Goal: Transaction & Acquisition: Purchase product/service

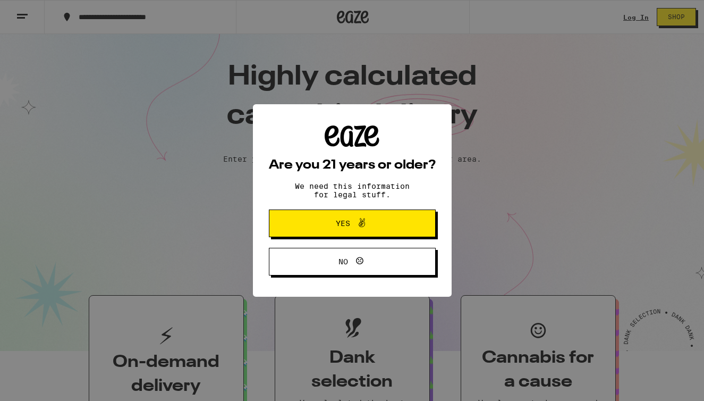
click at [292, 231] on button "Yes" at bounding box center [352, 223] width 167 height 28
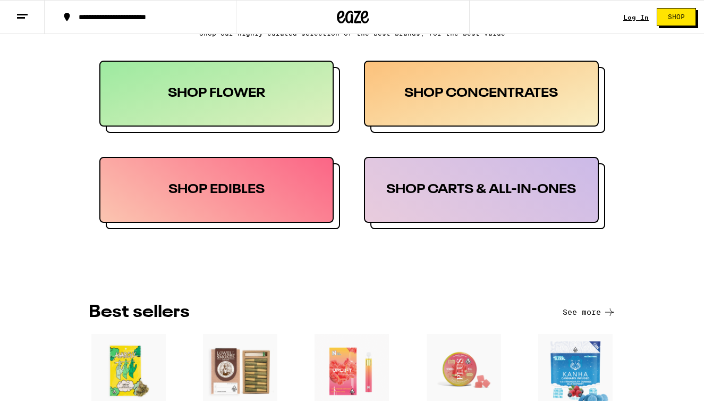
scroll to position [544, 0]
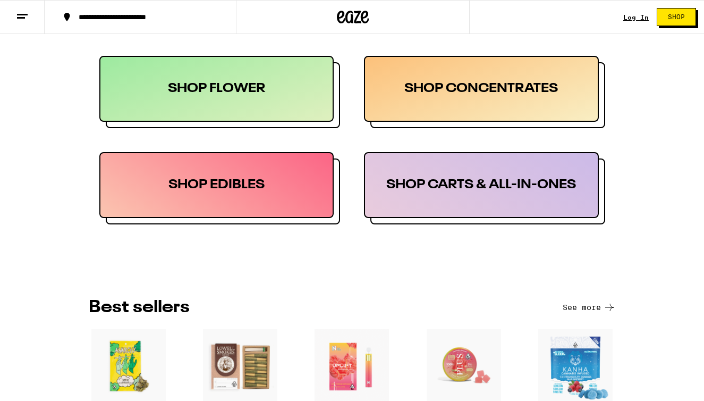
click at [290, 175] on div "SHOP EDIBLES" at bounding box center [216, 185] width 235 height 66
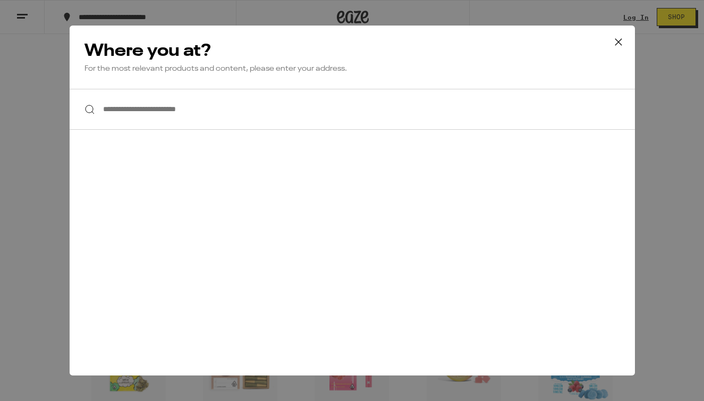
click at [271, 120] on input "**********" at bounding box center [352, 109] width 565 height 41
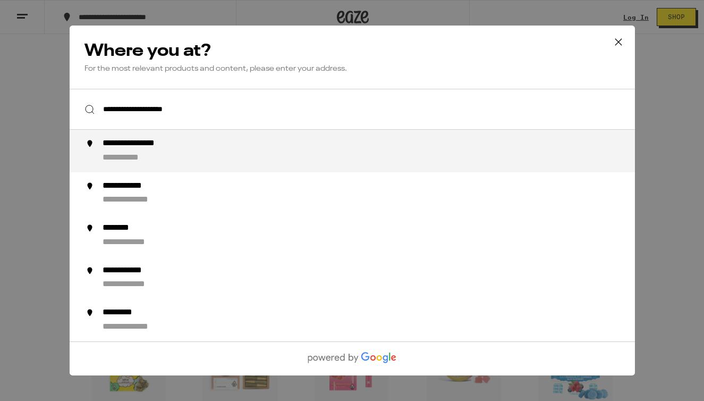
click at [218, 151] on div "**********" at bounding box center [373, 151] width 542 height 26
type input "**********"
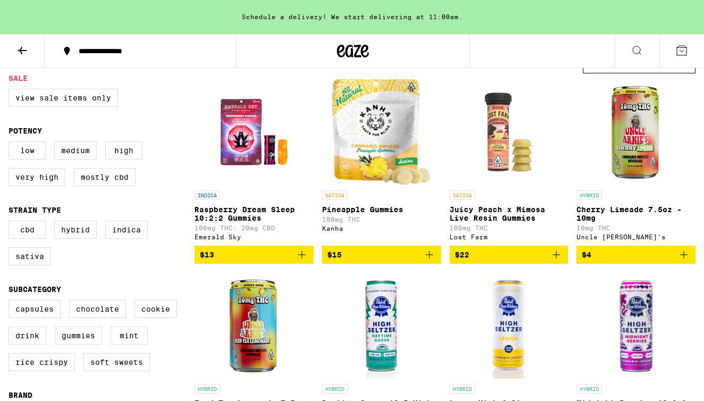
scroll to position [112, 0]
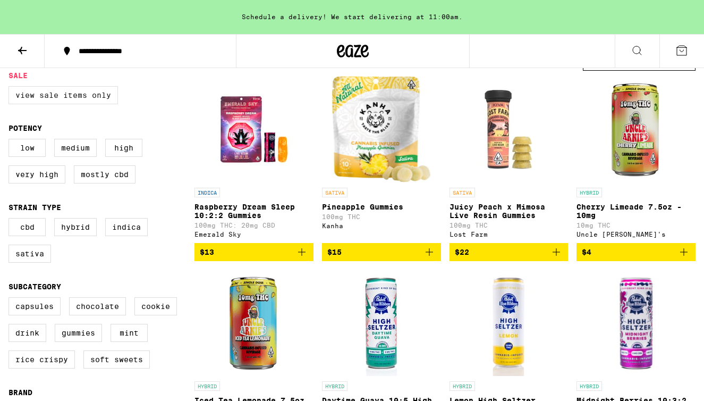
click at [96, 103] on label "View Sale Items Only" at bounding box center [63, 95] width 109 height 18
click at [11, 88] on input "View Sale Items Only" at bounding box center [11, 88] width 1 height 1
checkbox input "true"
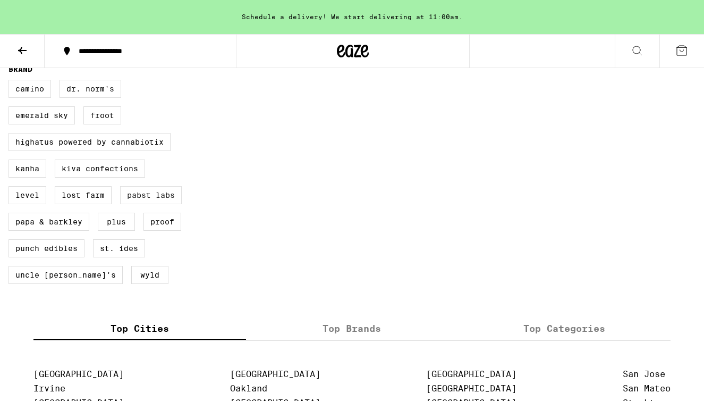
scroll to position [544, 0]
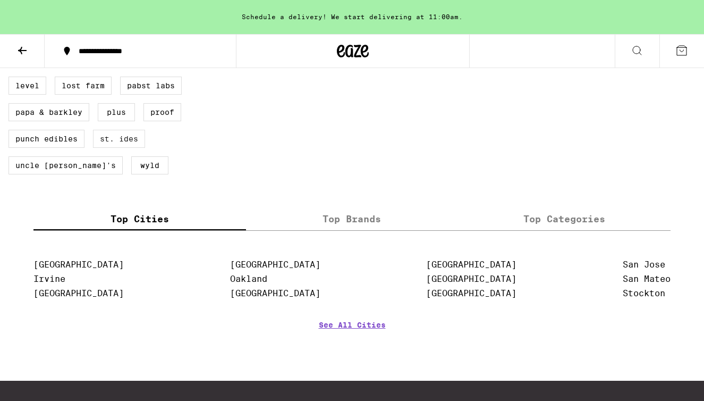
click at [123, 148] on label "St. Ides" at bounding box center [119, 139] width 52 height 18
checkbox input "true"
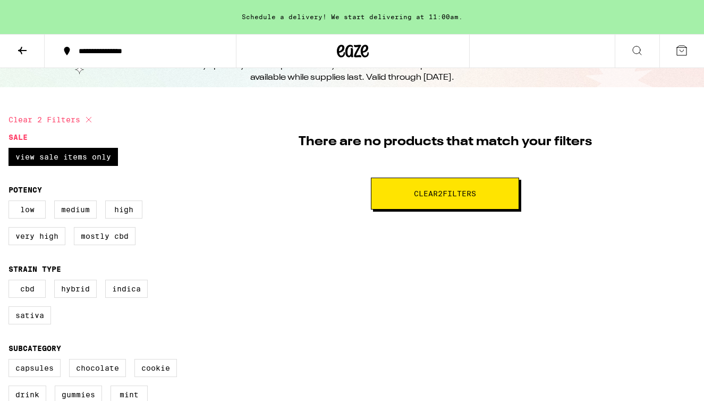
scroll to position [34, 0]
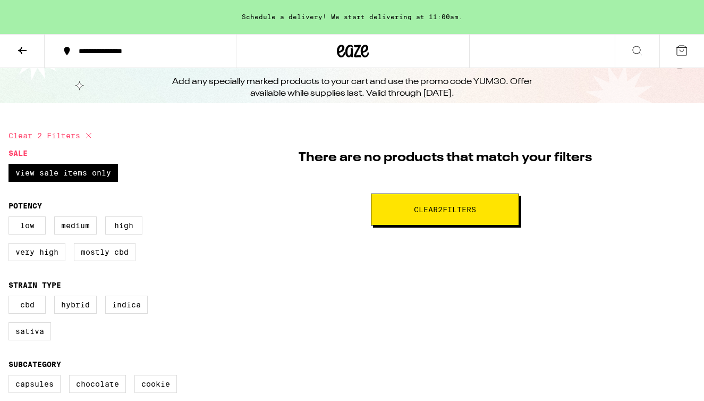
click at [387, 202] on button "Clear 2 filter s" at bounding box center [445, 209] width 148 height 32
checkbox input "false"
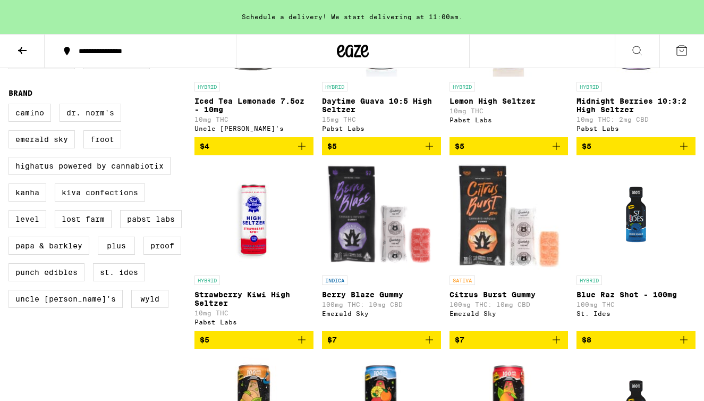
scroll to position [456, 0]
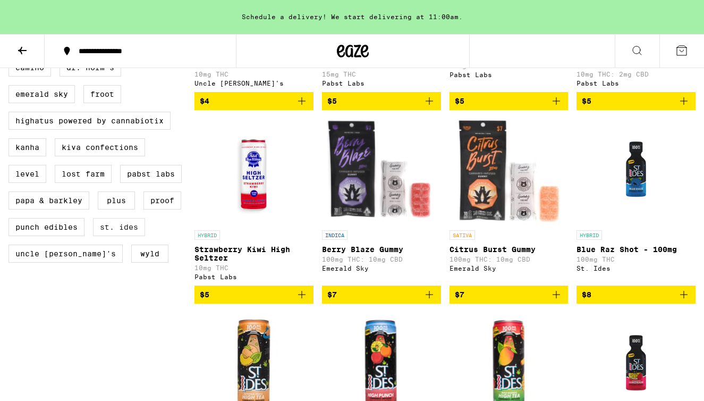
click at [133, 236] on label "St. Ides" at bounding box center [119, 227] width 52 height 18
click at [11, 61] on input "St. Ides" at bounding box center [11, 60] width 1 height 1
checkbox input "true"
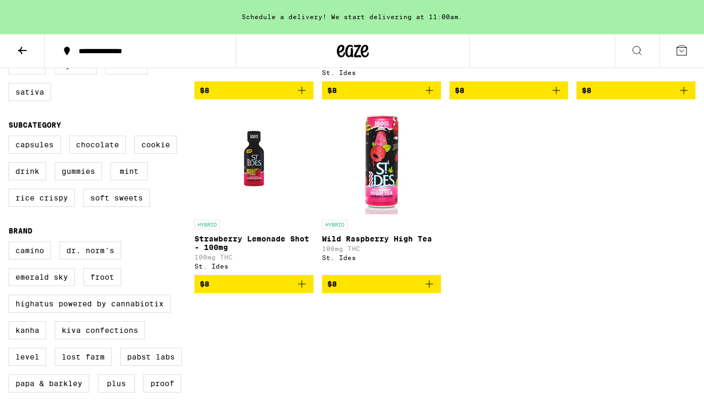
scroll to position [275, 0]
